Goal: Task Accomplishment & Management: Complete application form

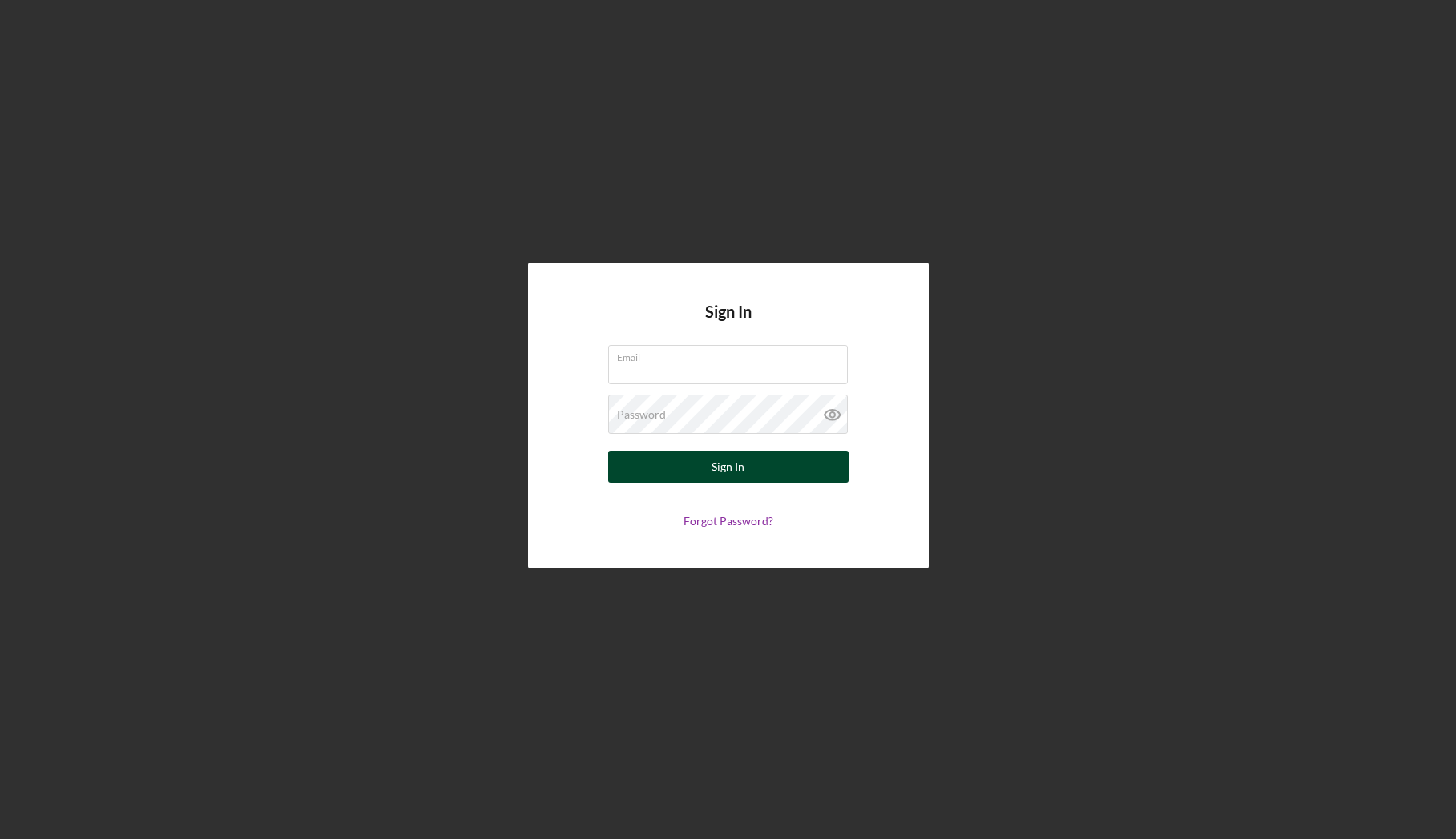
type input "[EMAIL_ADDRESS][DOMAIN_NAME]"
click at [757, 466] on button "Sign In" at bounding box center [728, 467] width 240 height 32
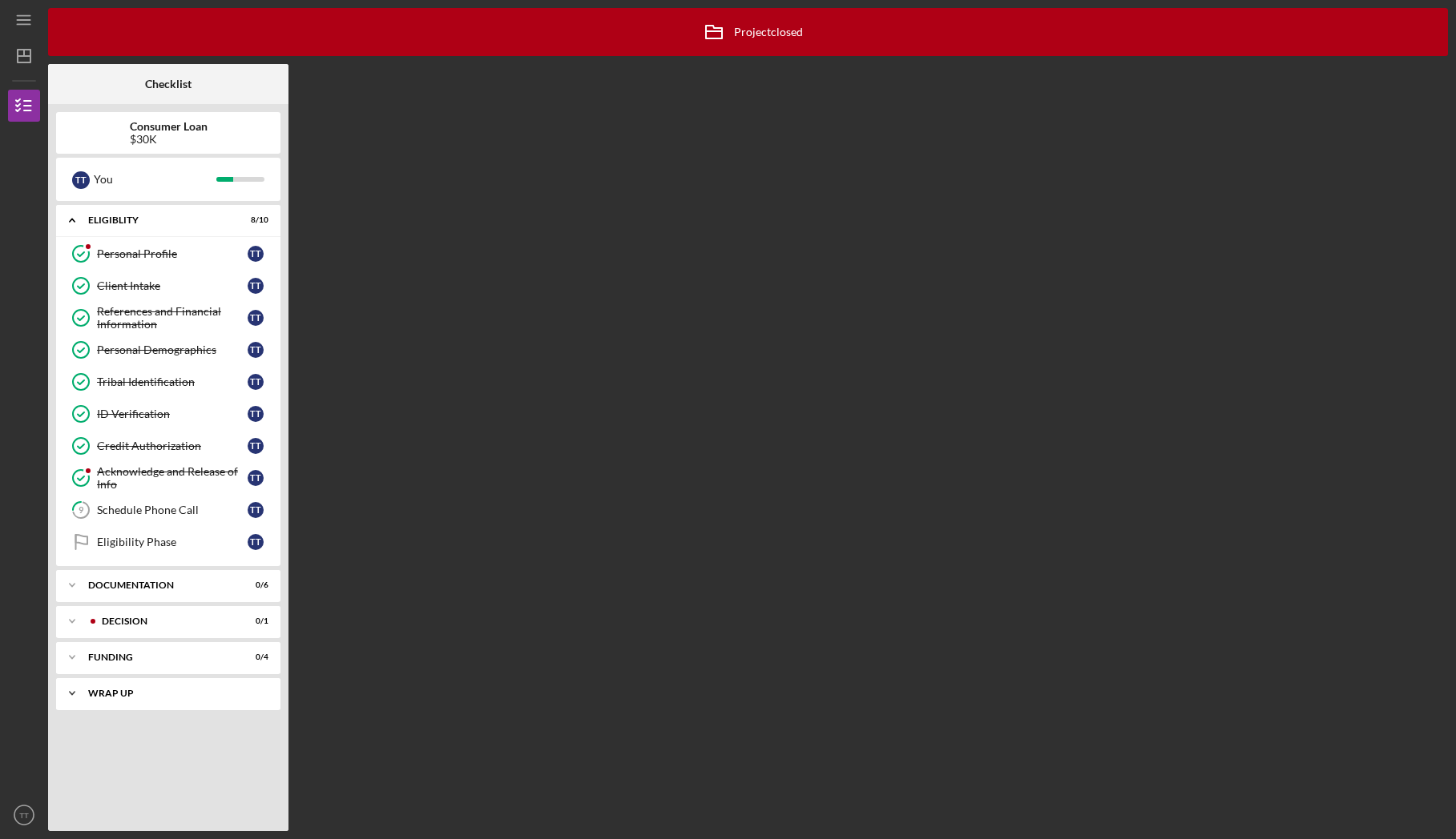
click at [181, 695] on div "Wrap up" at bounding box center [174, 693] width 172 height 10
click at [189, 658] on div "Funding" at bounding box center [174, 657] width 172 height 10
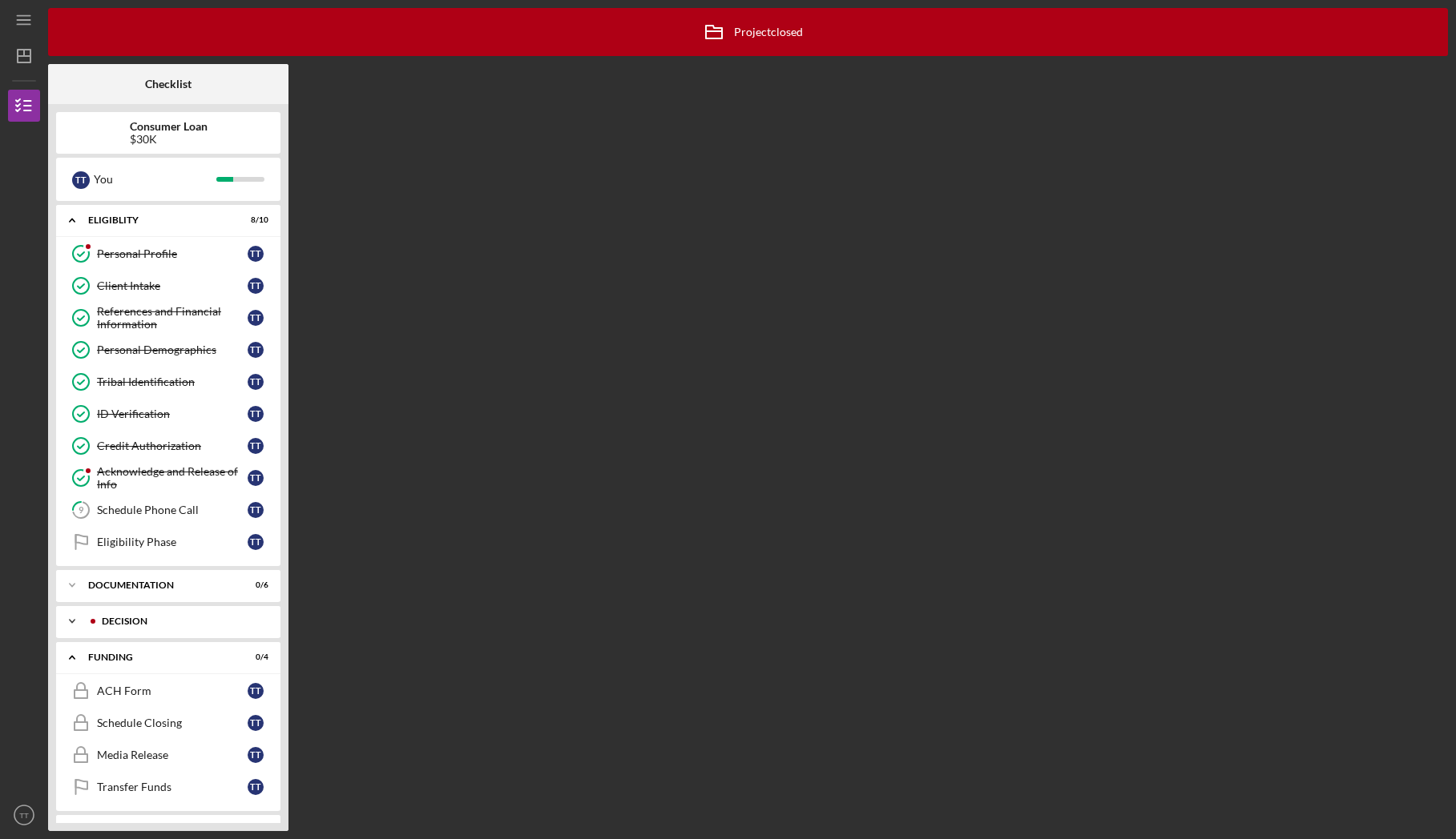
click at [183, 624] on div "Decision" at bounding box center [181, 621] width 159 height 10
click at [132, 658] on div "Decision" at bounding box center [172, 655] width 151 height 13
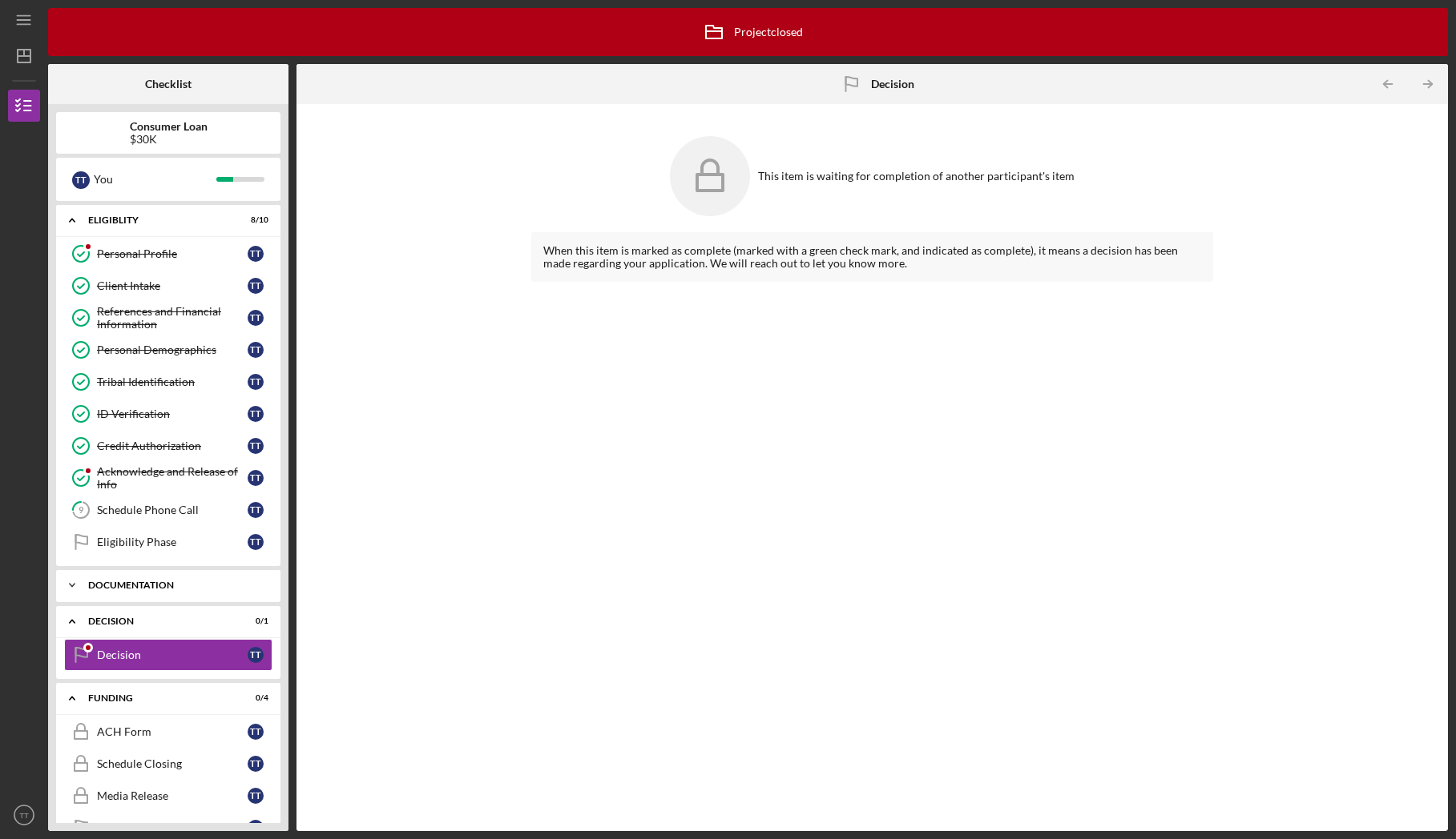
click at [148, 587] on div "Documentation" at bounding box center [174, 585] width 172 height 10
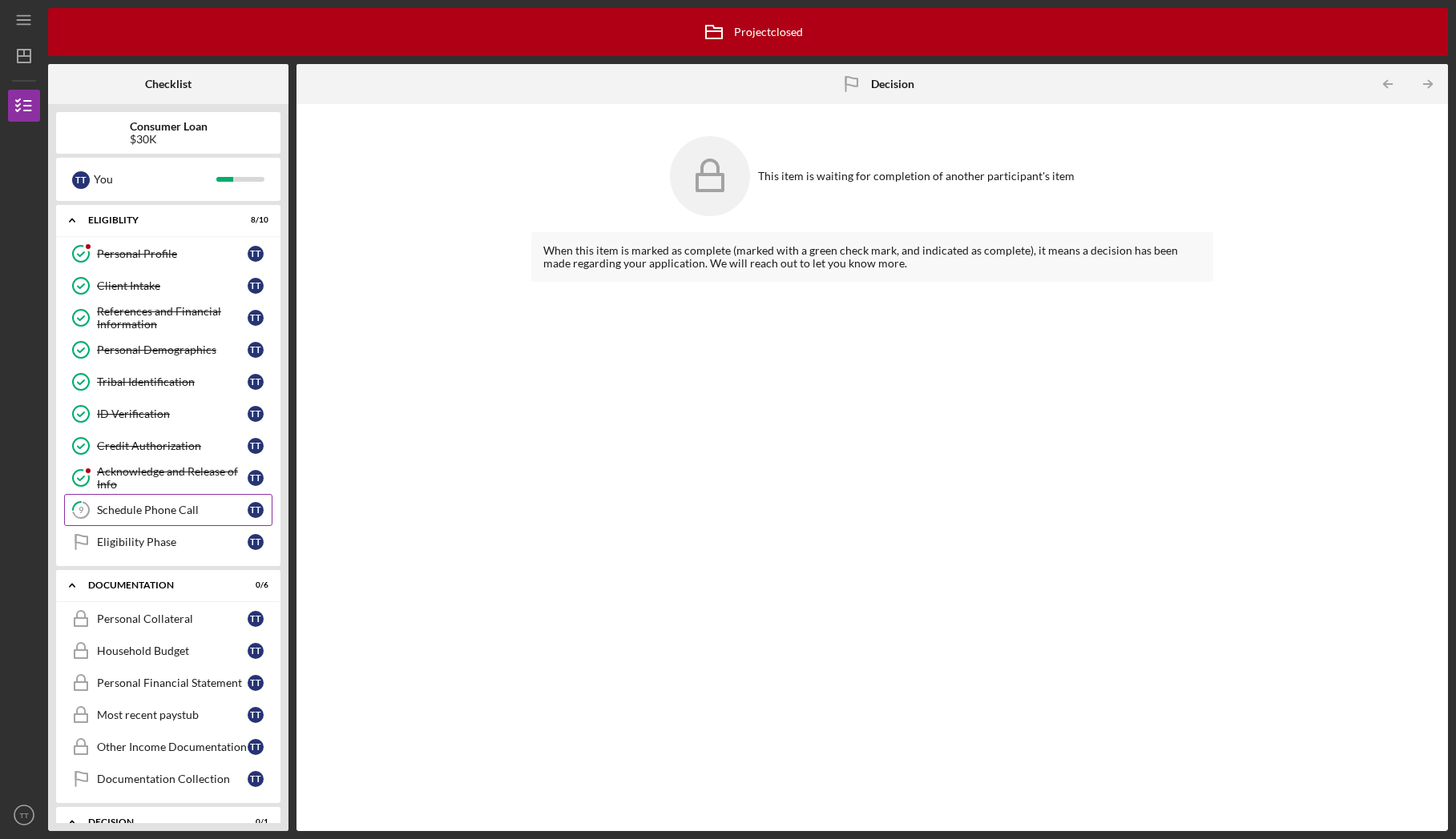
click at [172, 510] on div "Schedule Phone Call" at bounding box center [172, 510] width 151 height 13
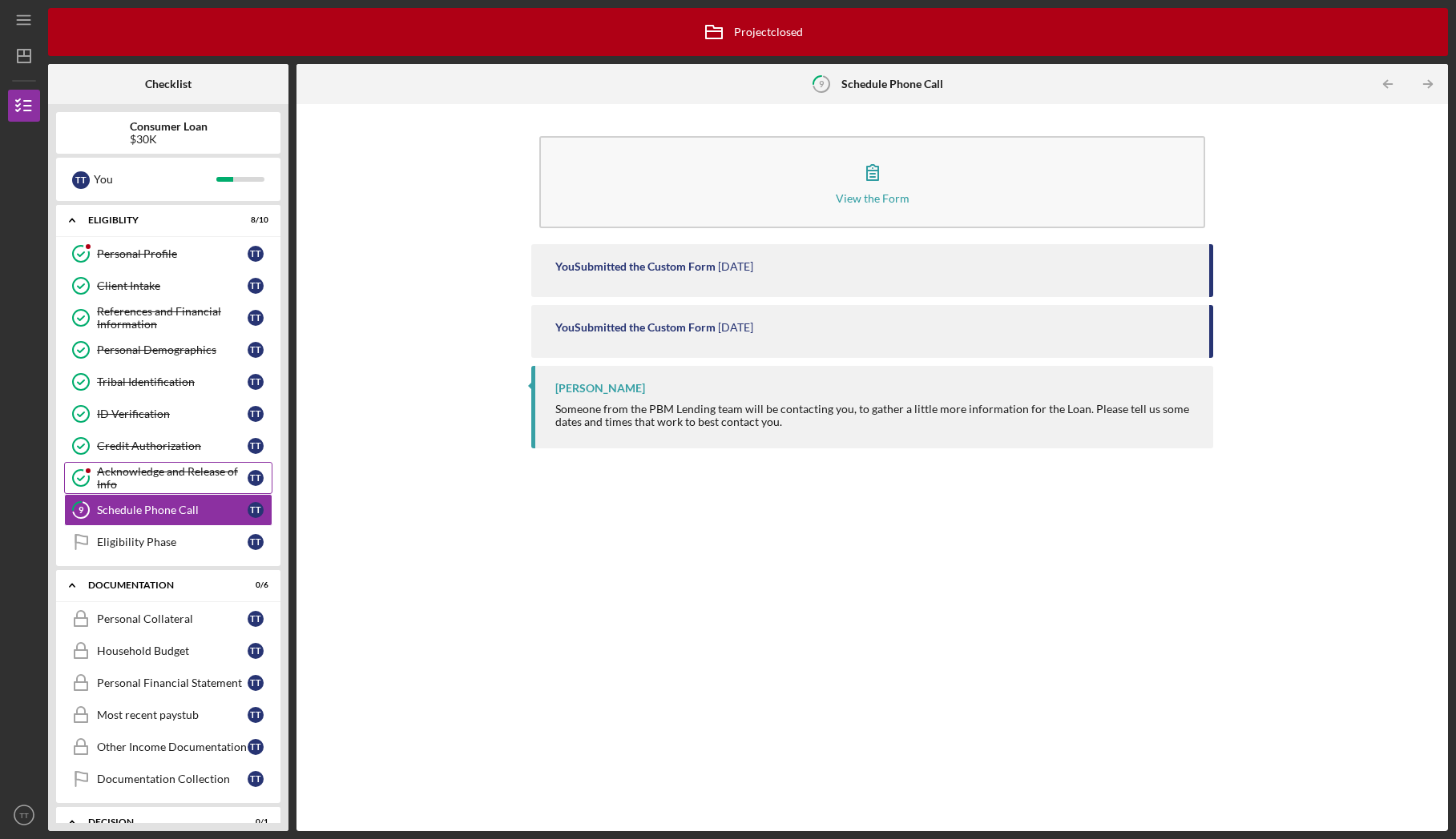
click at [178, 463] on link "Acknowledge and Release of Info Acknowledge and Release of Info T T" at bounding box center [168, 478] width 209 height 32
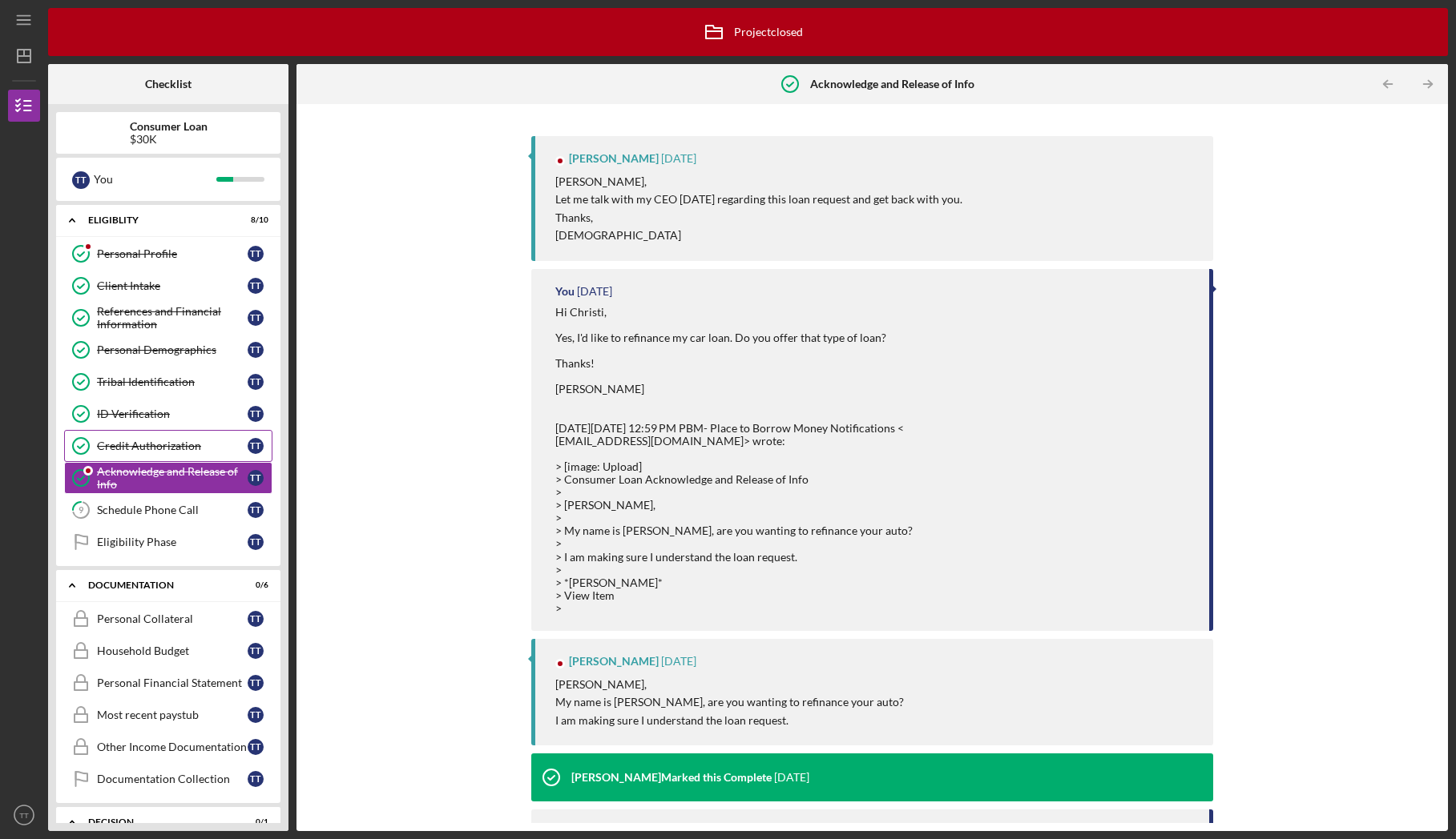
click at [178, 438] on link "Credit Authorization Credit Authorization T T" at bounding box center [168, 447] width 209 height 32
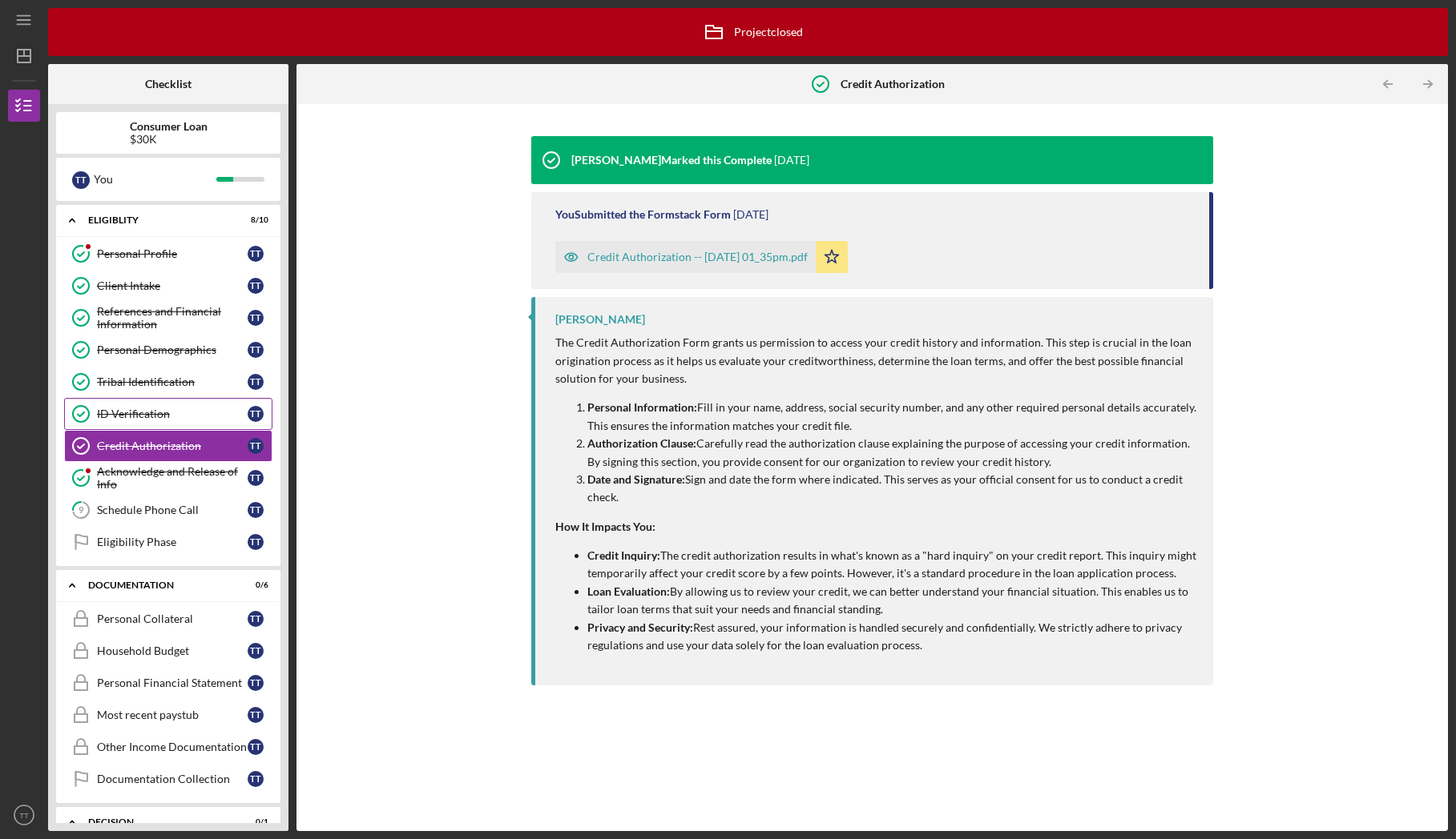
click at [172, 407] on link "ID Verification ID Verification T T" at bounding box center [168, 414] width 209 height 32
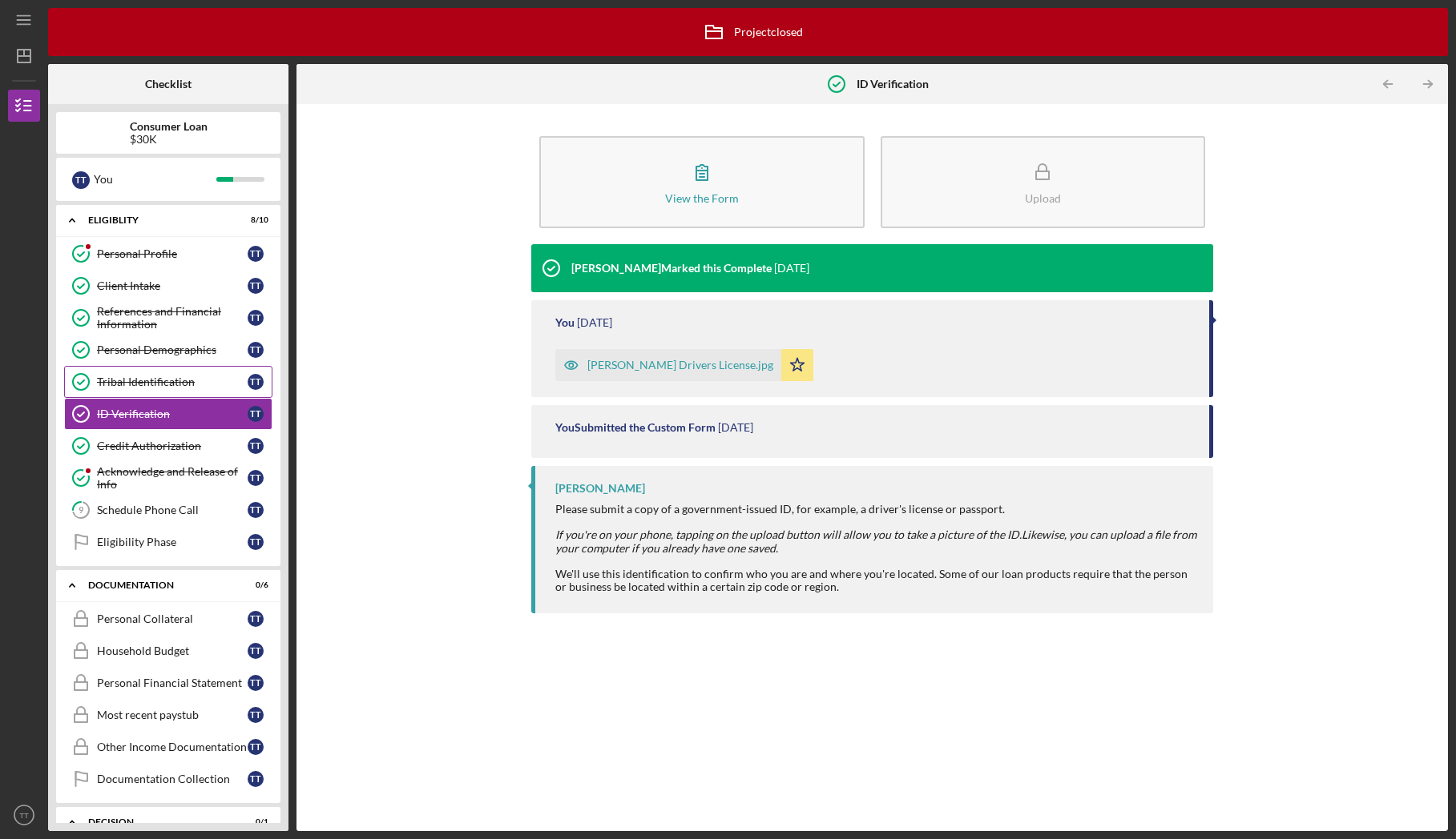
click at [173, 376] on div "Tribal Identification" at bounding box center [172, 382] width 151 height 13
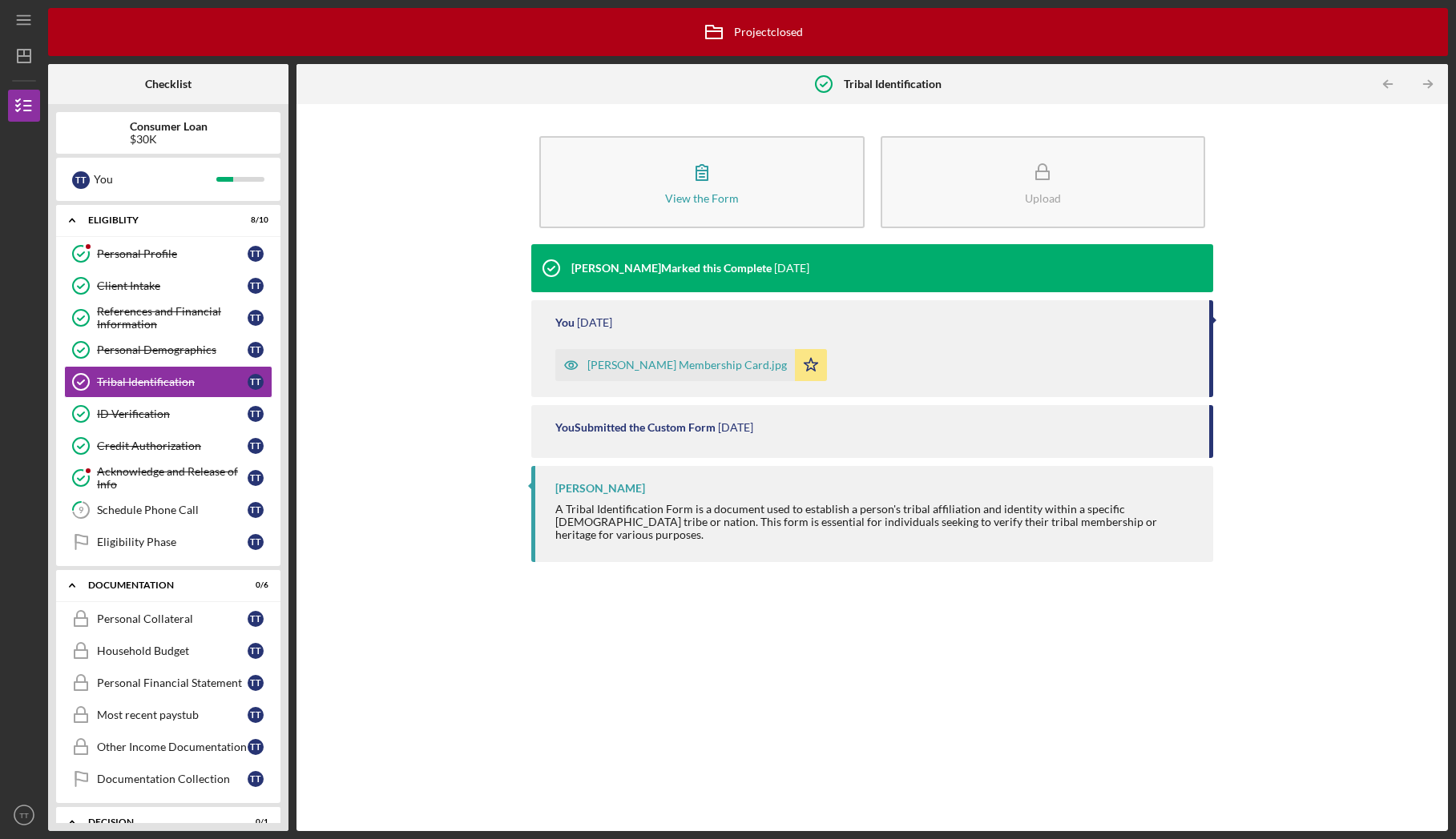
click at [174, 81] on b "Checklist" at bounding box center [168, 84] width 46 height 13
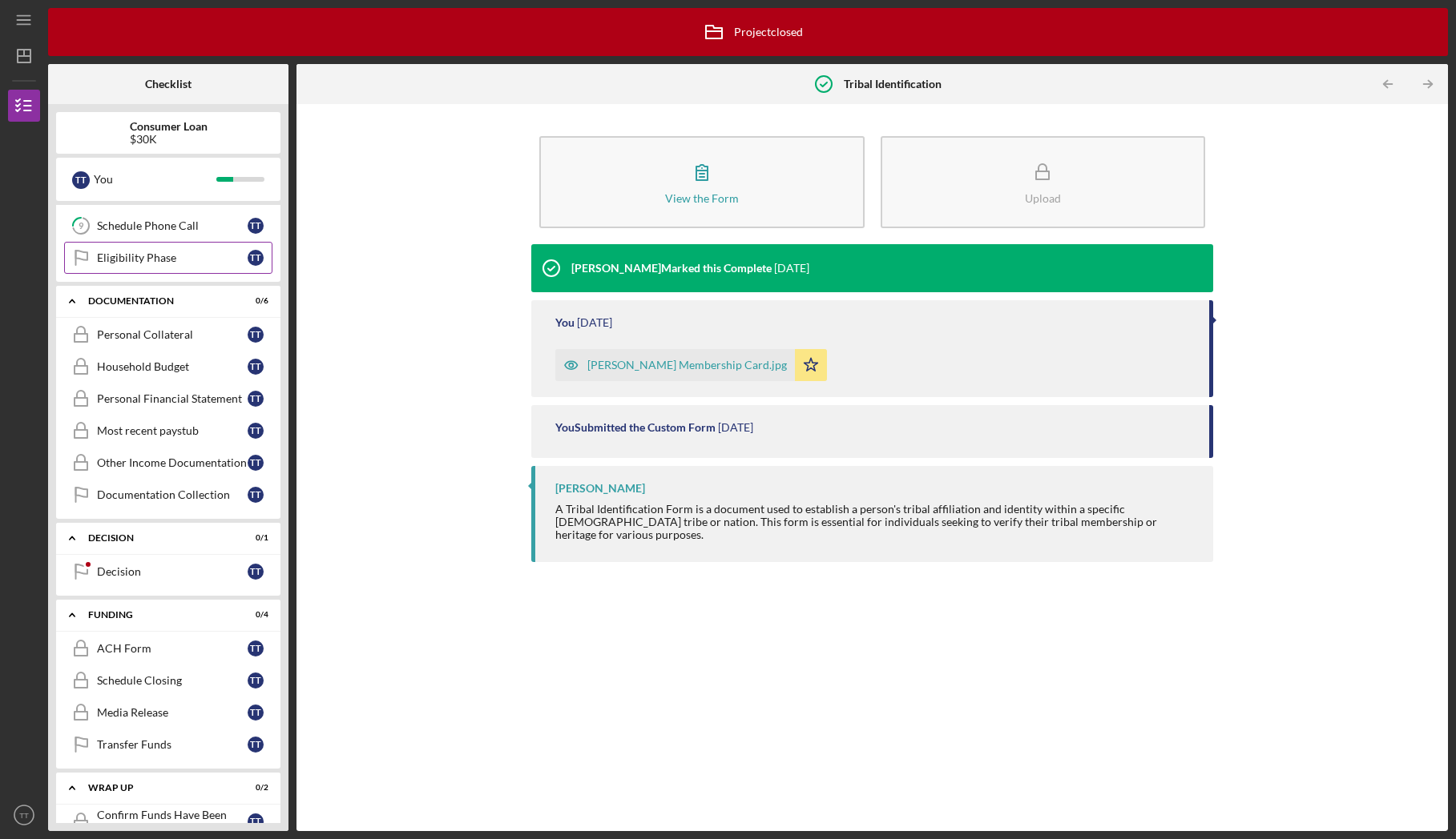
scroll to position [346, 0]
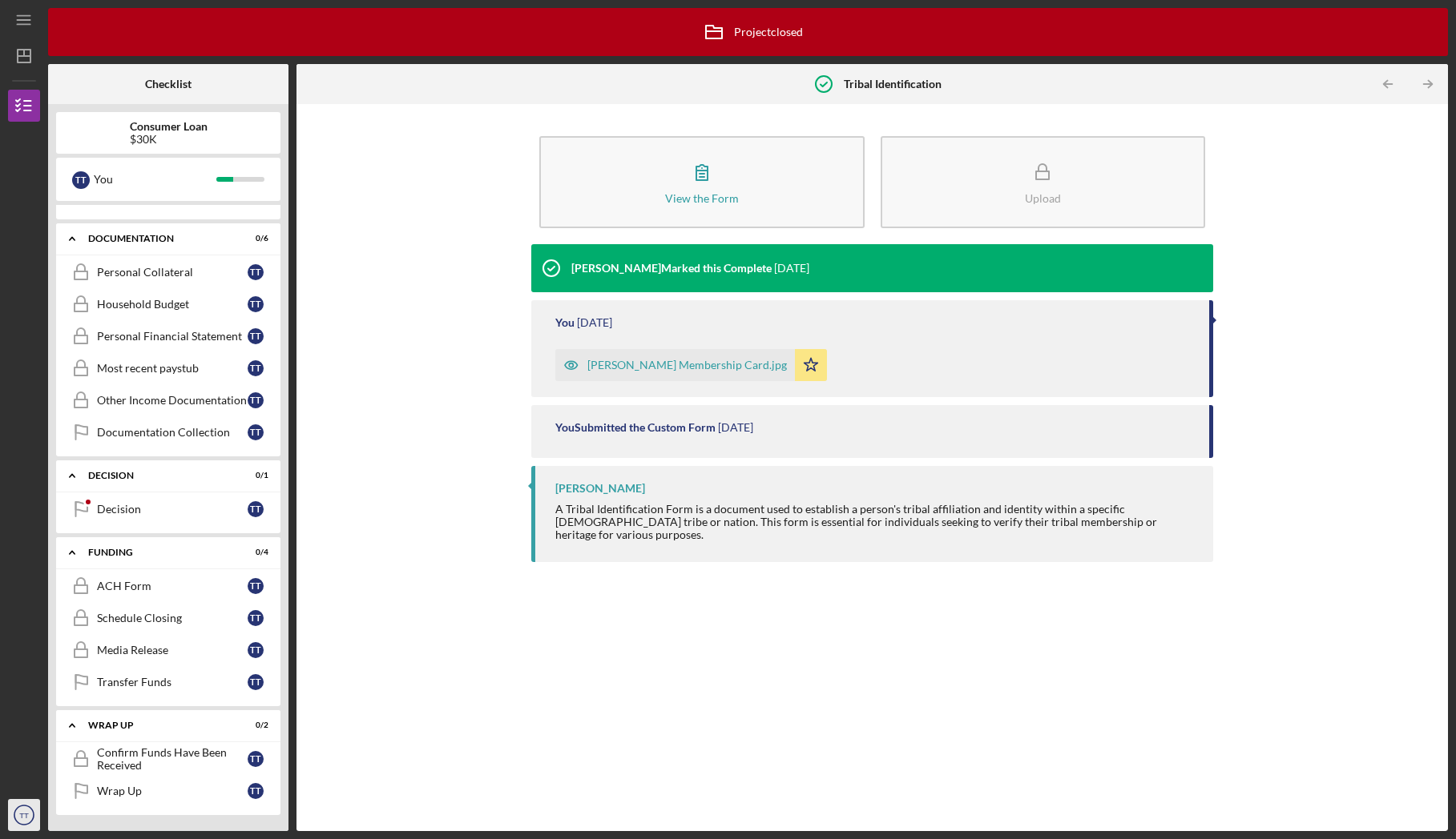
click at [24, 824] on circle "button" at bounding box center [23, 815] width 19 height 19
click at [44, 779] on link "Logout" at bounding box center [97, 777] width 176 height 32
